Goal: Task Accomplishment & Management: Manage account settings

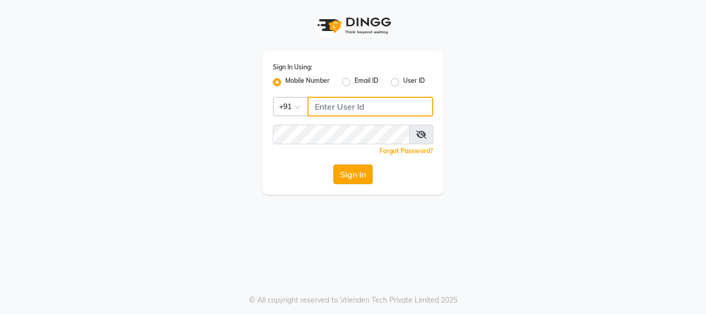
type input "8310049316"
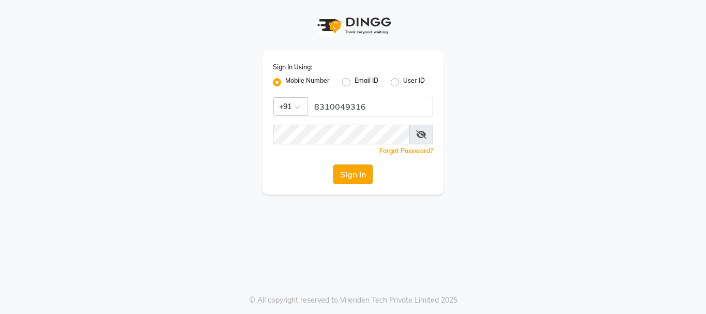
click at [341, 176] on button "Sign In" at bounding box center [352, 174] width 39 height 20
